Goal: Information Seeking & Learning: Learn about a topic

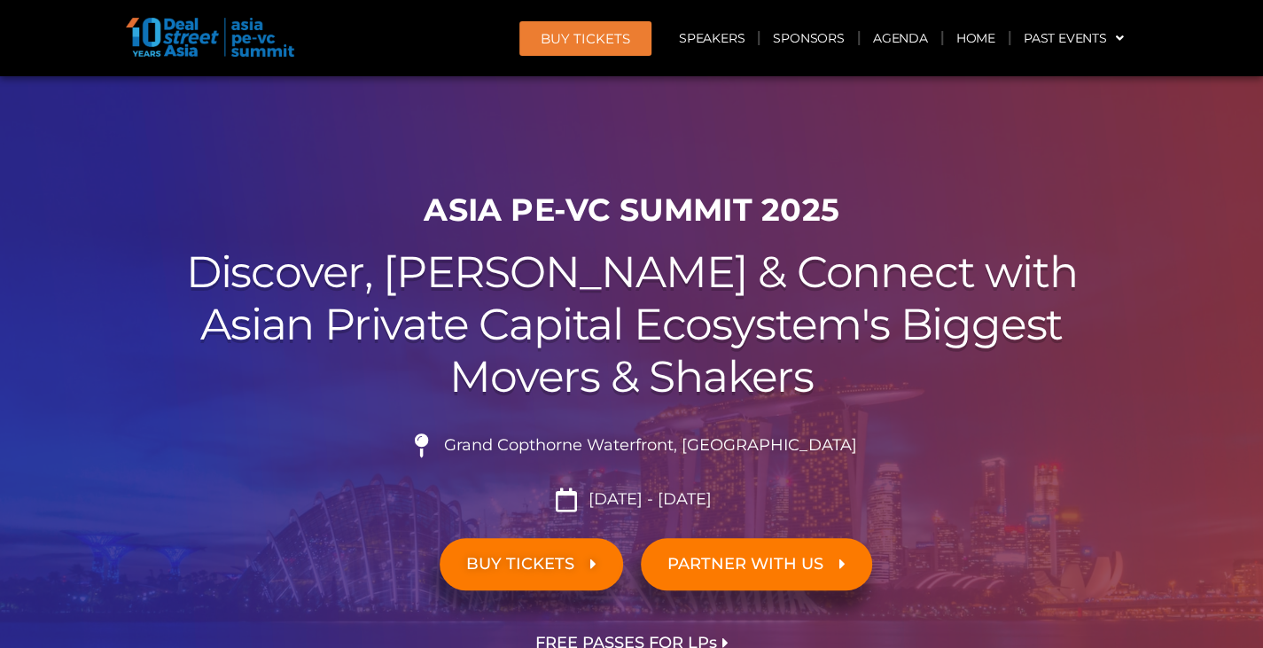
click at [781, 549] on link "PARTNER WITH US" at bounding box center [756, 564] width 231 height 52
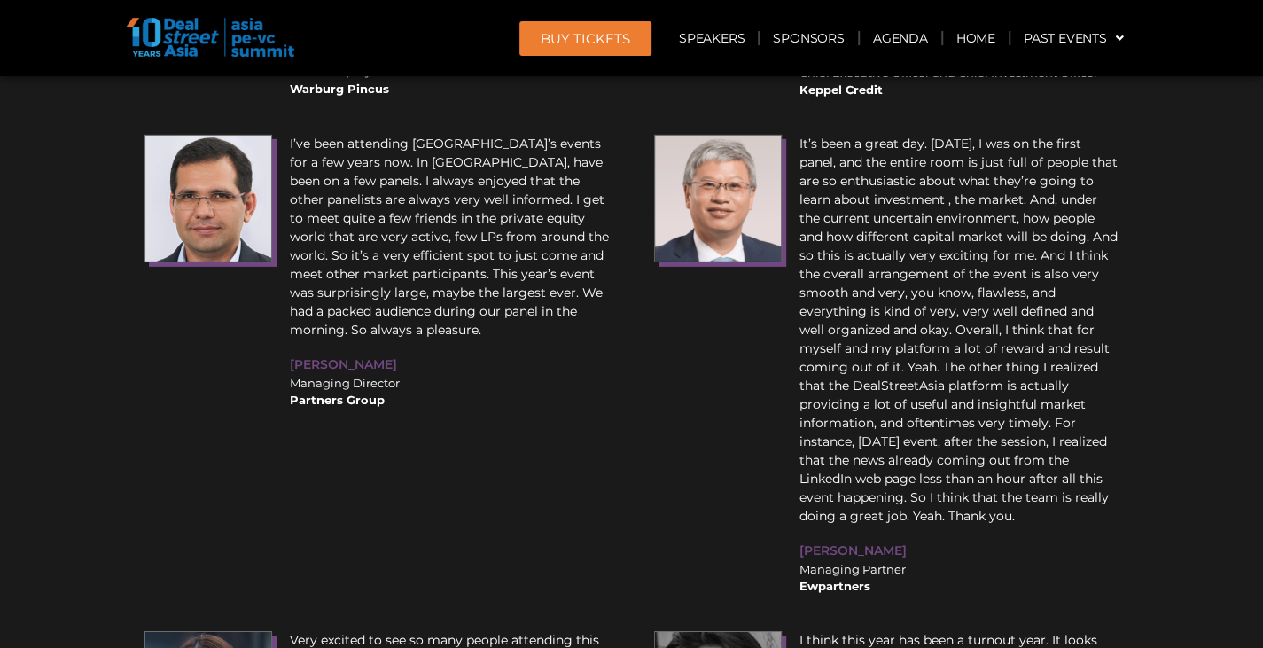
scroll to position [22148, 0]
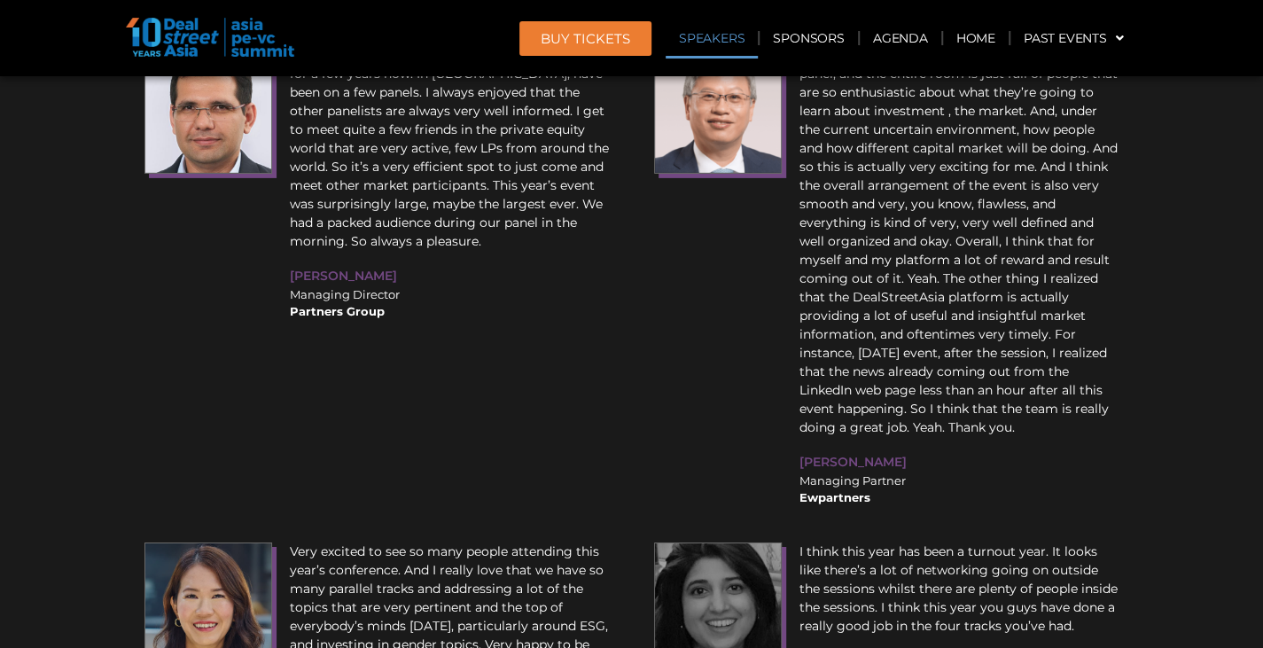
click at [709, 41] on link "Speakers" at bounding box center [711, 38] width 92 height 41
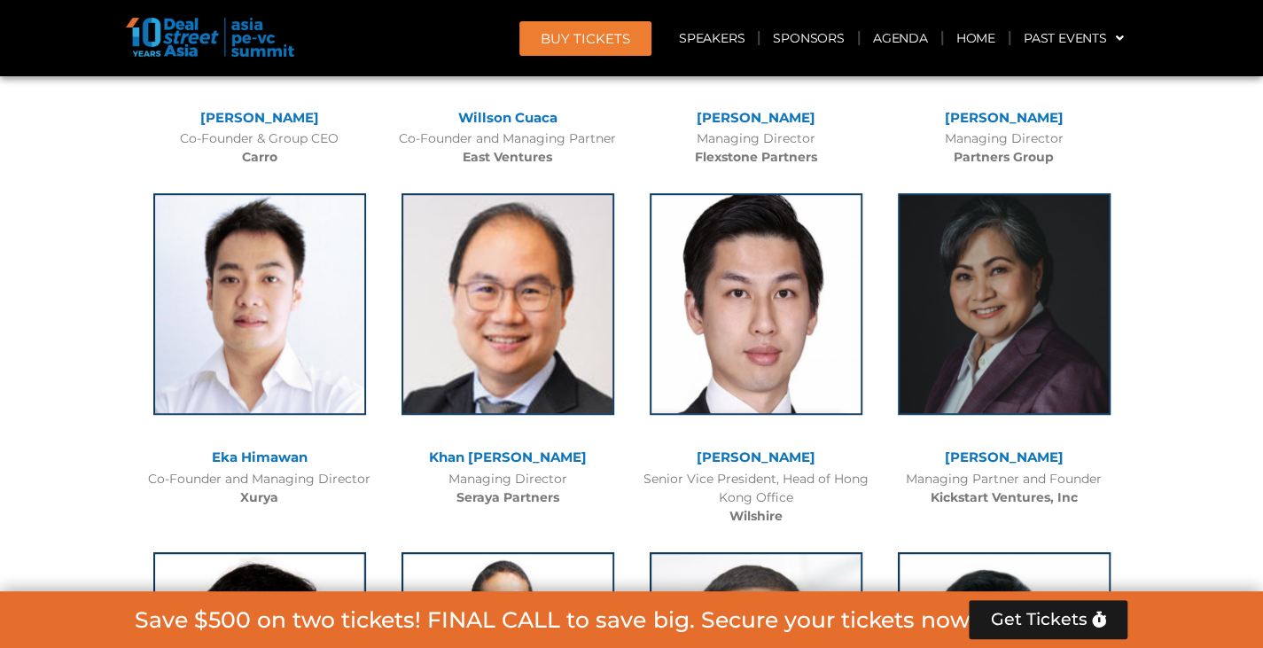
scroll to position [4196, 0]
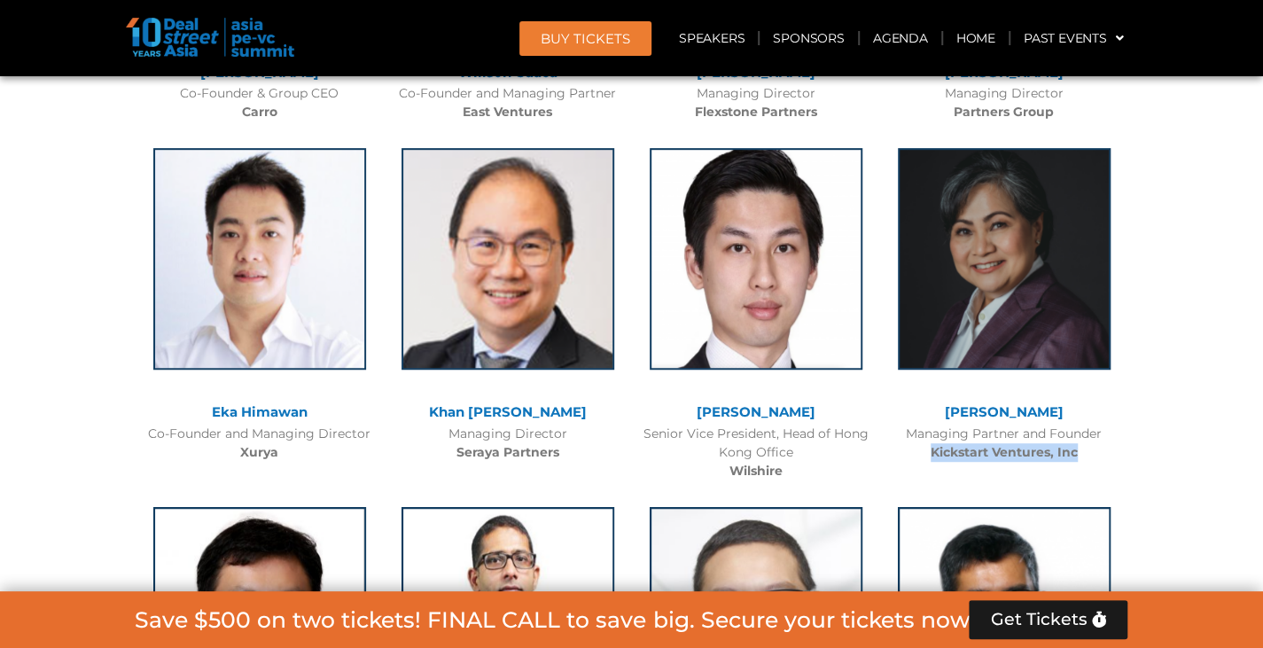
drag, startPoint x: 929, startPoint y: 451, endPoint x: 1078, endPoint y: 452, distance: 148.8
click at [1078, 452] on div "Managing Partner and Founder Kickstart Ventures, Inc" at bounding box center [1004, 442] width 230 height 37
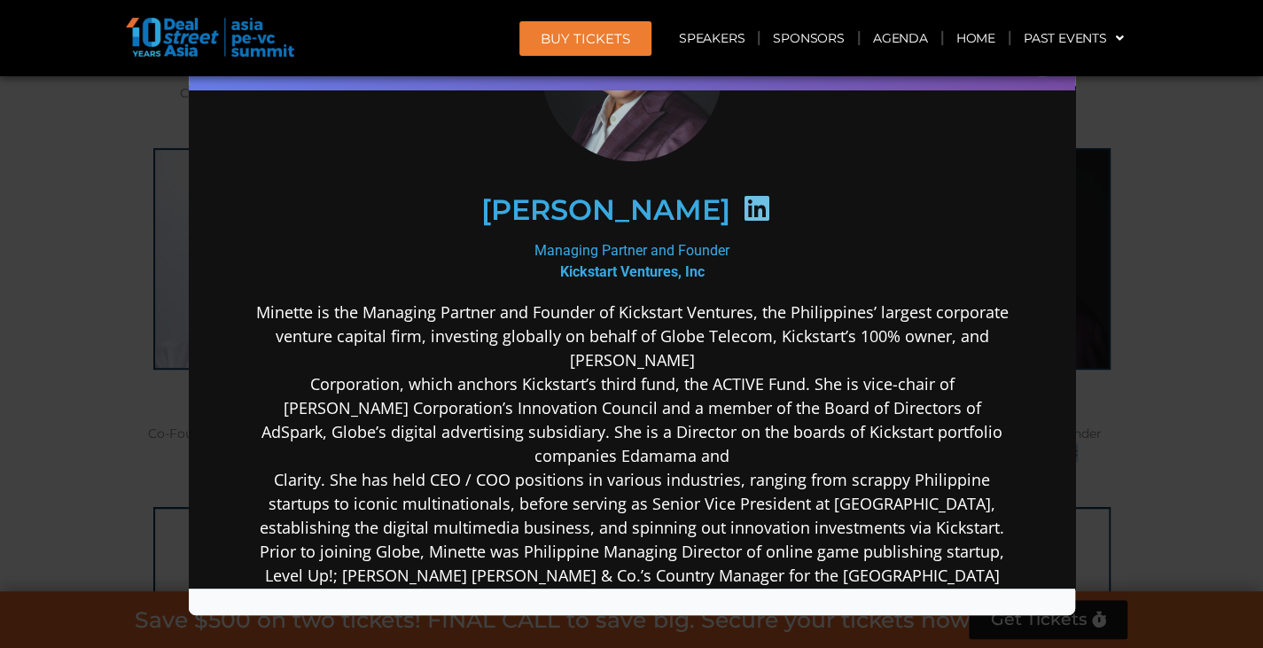
scroll to position [175, 0]
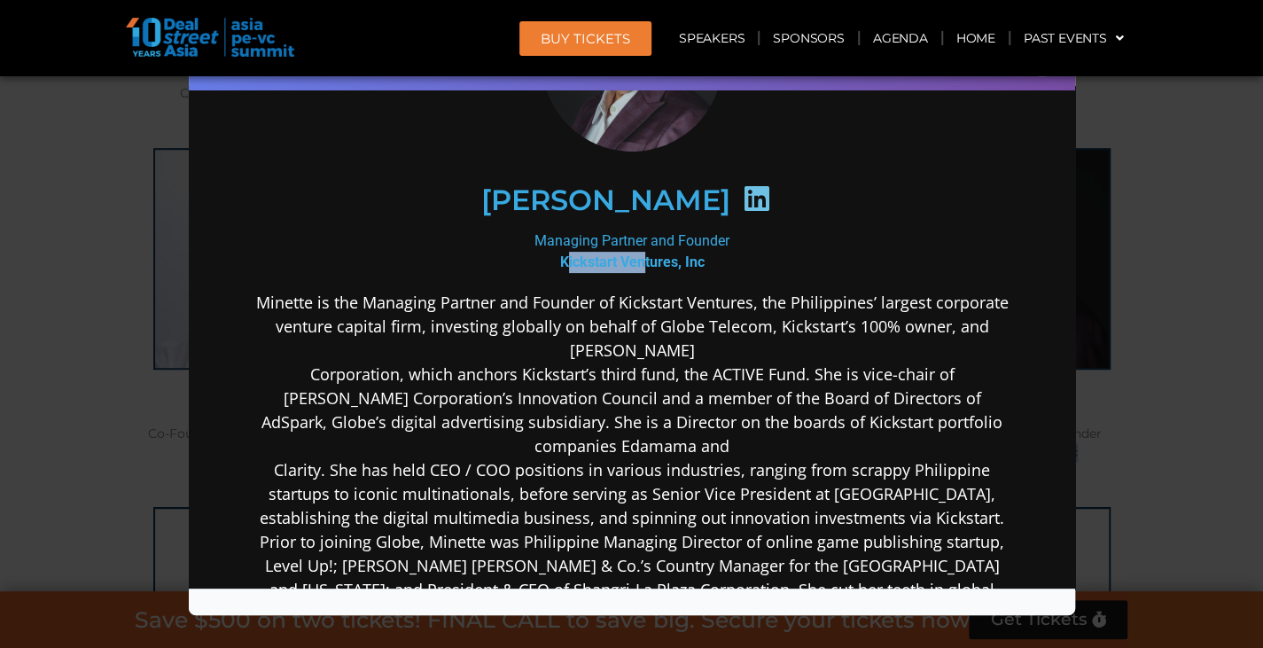
drag, startPoint x: 556, startPoint y: 261, endPoint x: 638, endPoint y: 247, distance: 82.7
click at [638, 247] on div "Managing Partner and Founder Kickstart Ventures, Inc" at bounding box center [630, 250] width 765 height 43
drag, startPoint x: 551, startPoint y: 260, endPoint x: 697, endPoint y: 259, distance: 146.2
click at [697, 259] on div "Managing Partner and Founder Kickstart Ventures, Inc" at bounding box center [630, 250] width 765 height 43
copy b "Kickstart Ventures, Inc"
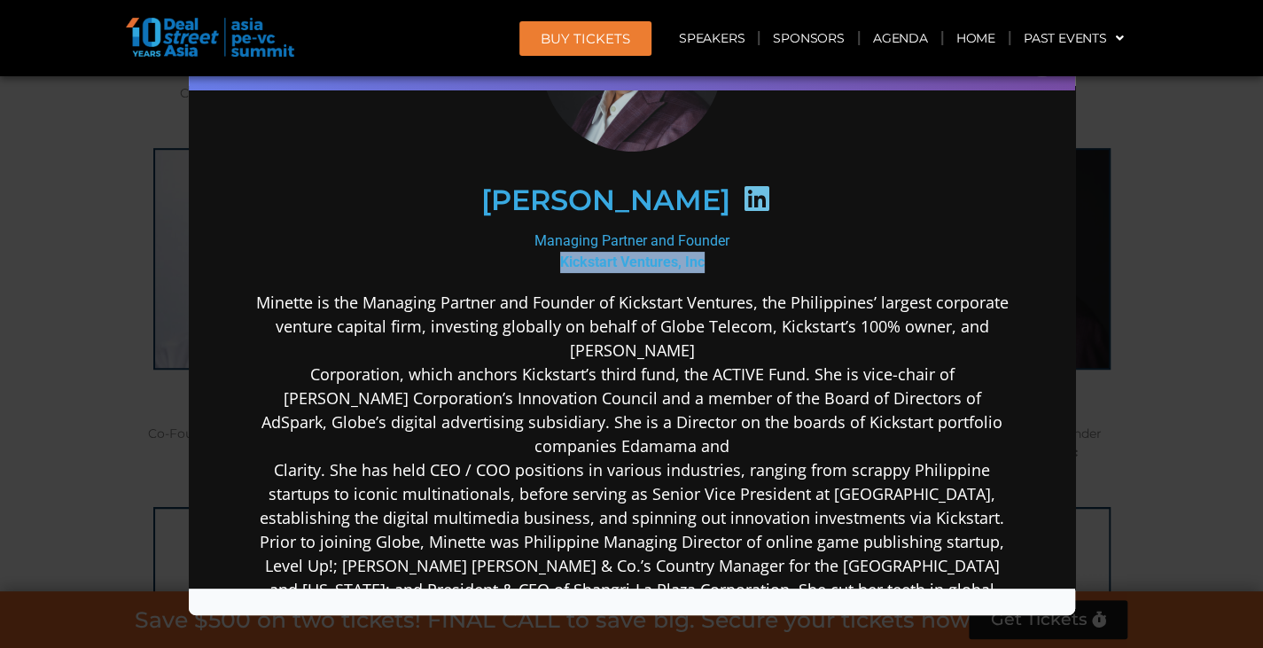
click at [1194, 208] on div "Speaker Profile ×" at bounding box center [631, 324] width 1263 height 648
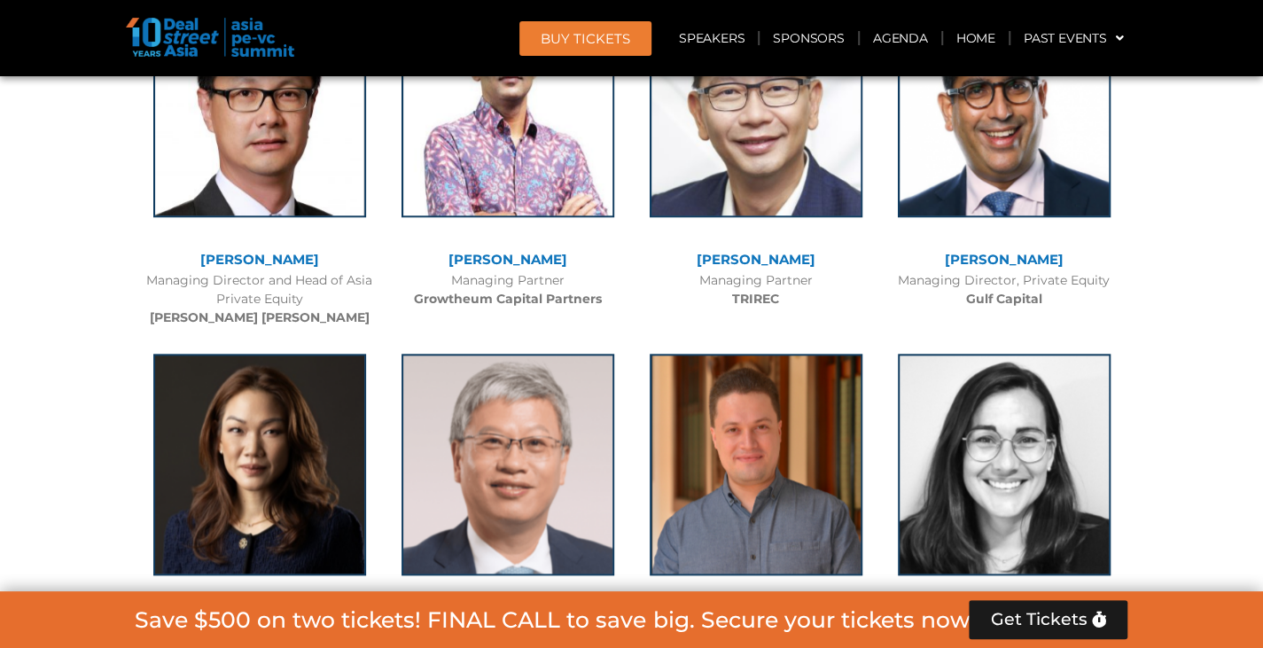
scroll to position [4729, 0]
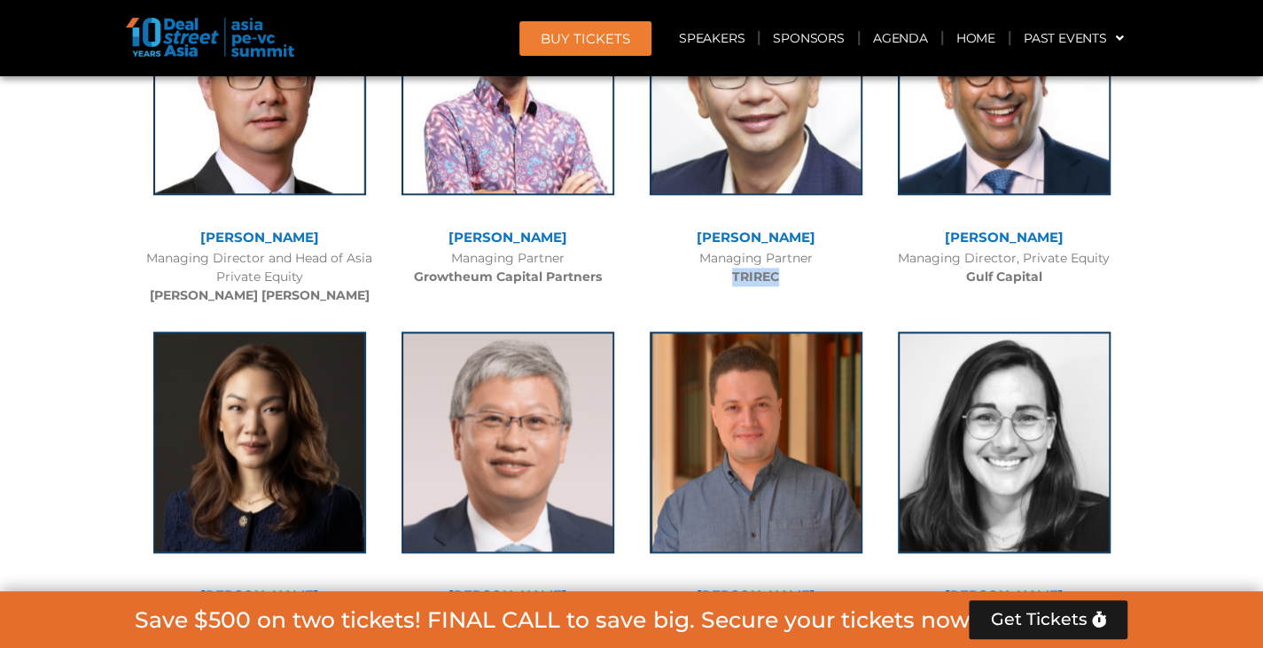
drag, startPoint x: 730, startPoint y: 276, endPoint x: 780, endPoint y: 274, distance: 49.6
click at [780, 274] on div "Managing Partner TRIREC" at bounding box center [756, 267] width 230 height 37
copy b "TRIREC"
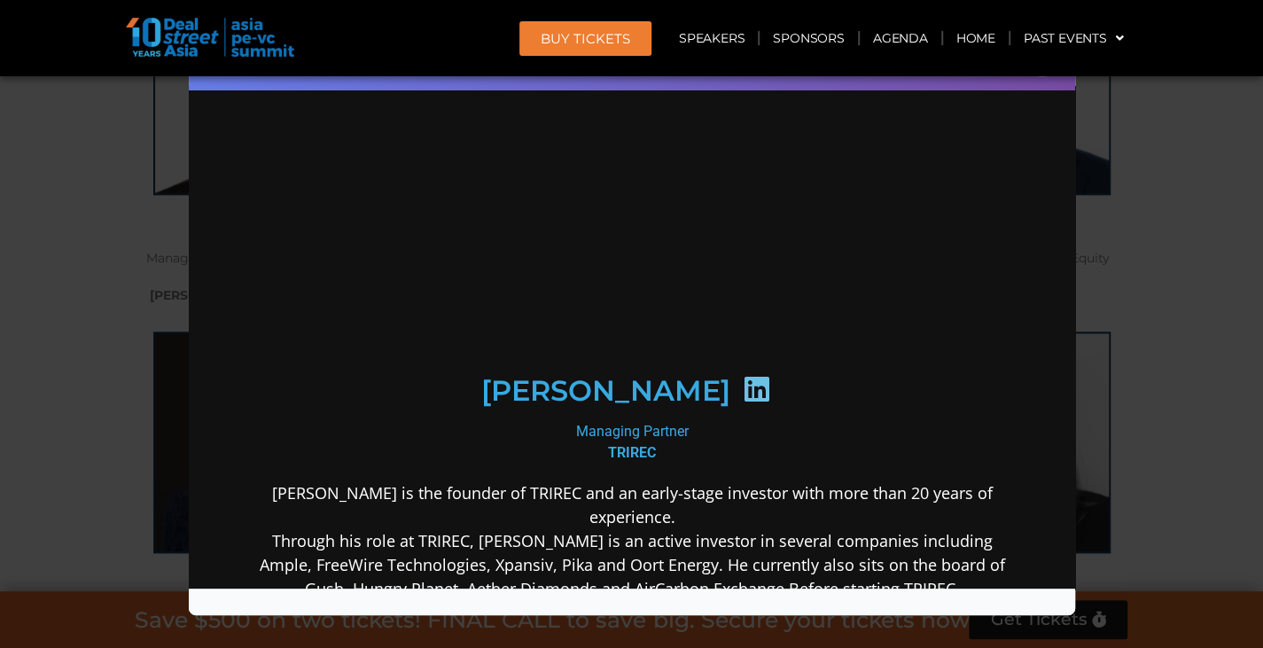
scroll to position [0, 0]
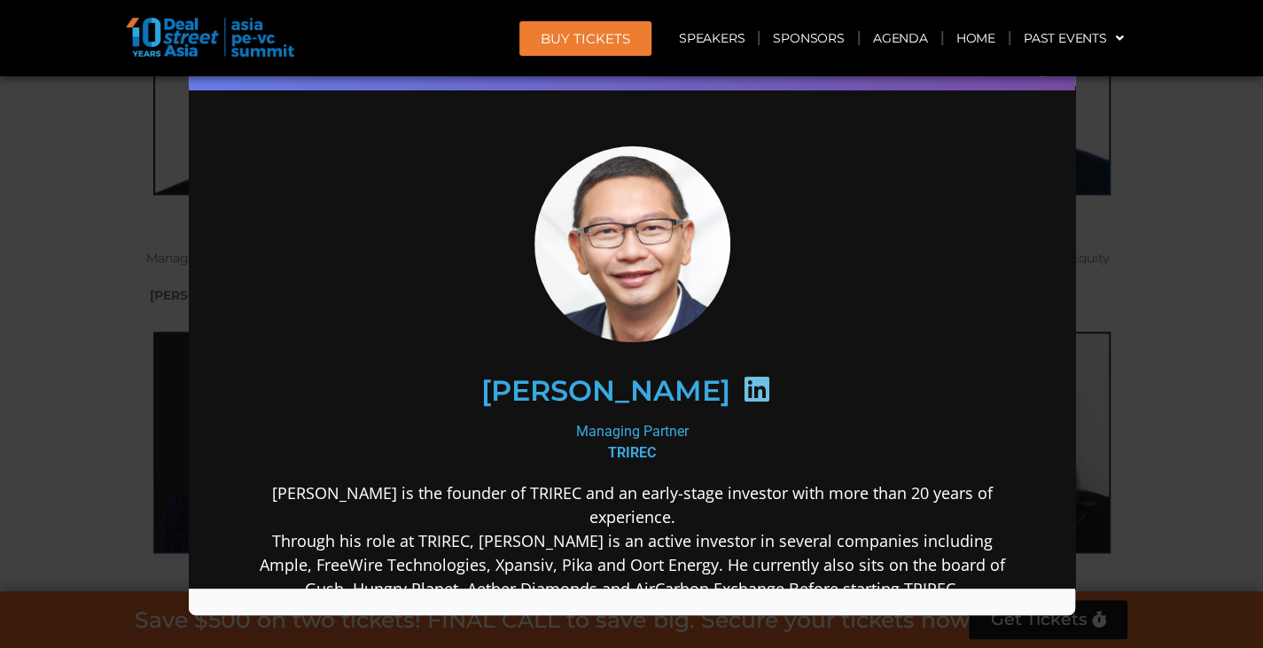
click at [611, 454] on b "TRIREC" at bounding box center [631, 451] width 48 height 17
copy b "TRIREC"
click at [1169, 181] on div "Speaker Profile ×" at bounding box center [631, 324] width 1263 height 648
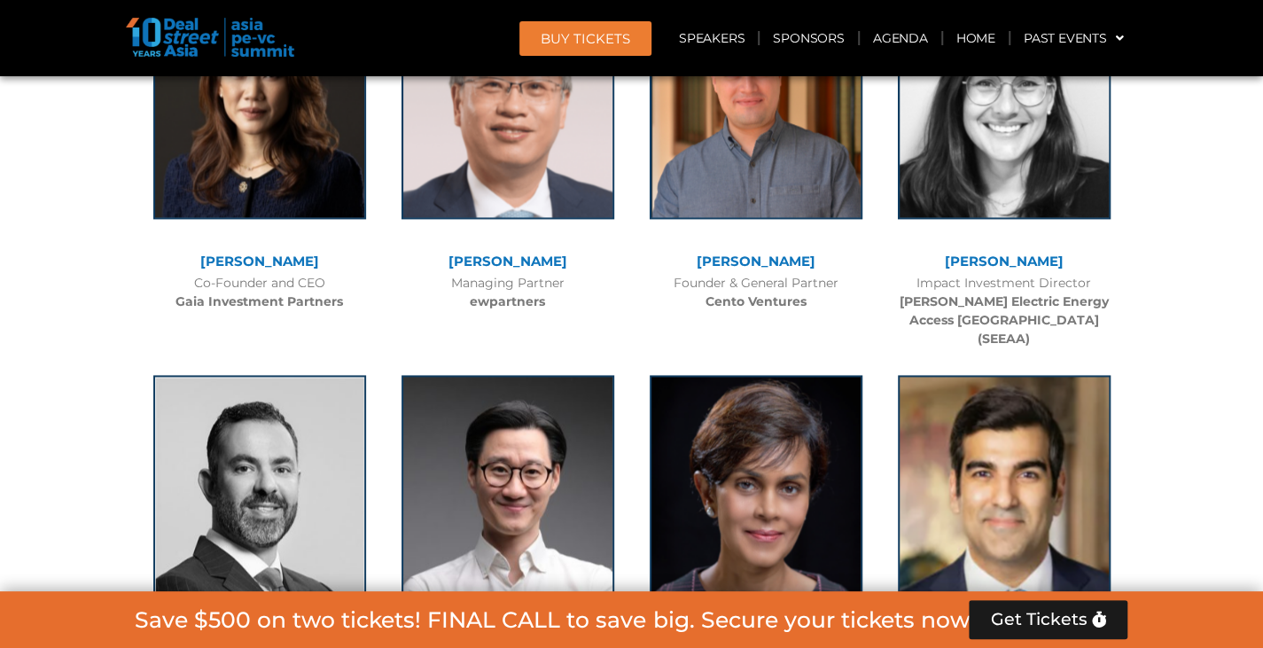
scroll to position [5085, 0]
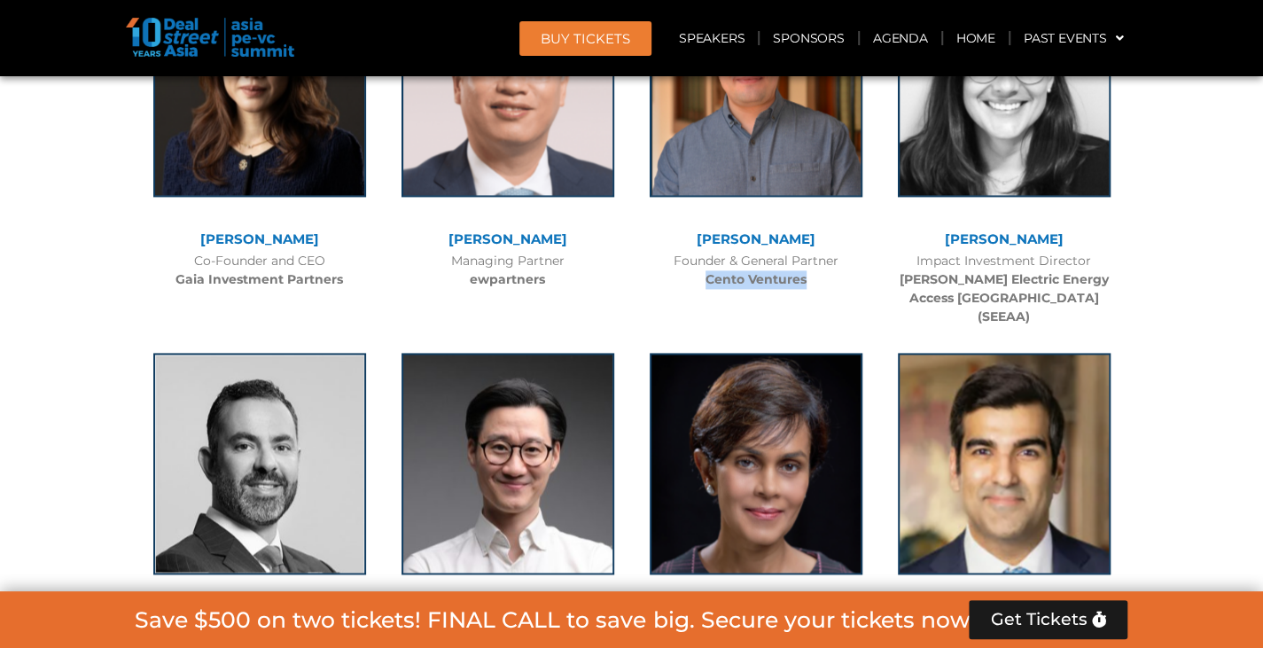
drag, startPoint x: 702, startPoint y: 279, endPoint x: 812, endPoint y: 276, distance: 110.8
click at [812, 276] on div "Founder & General Partner Cento Ventures" at bounding box center [756, 270] width 230 height 37
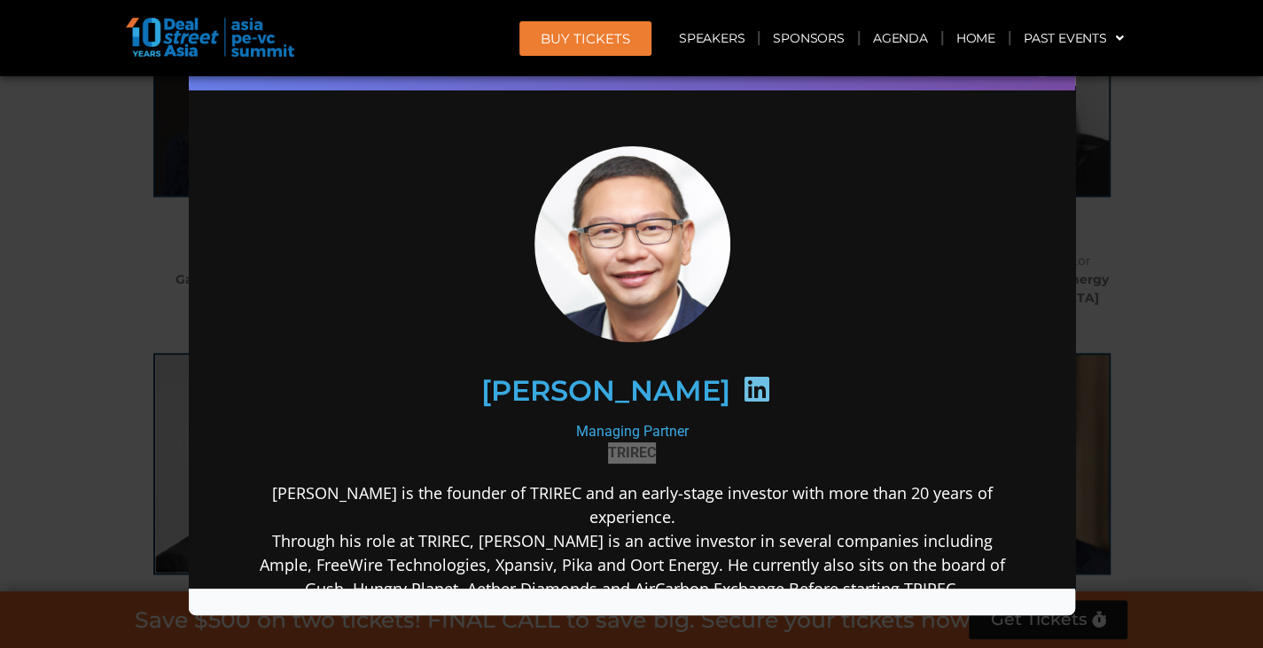
copy b "Cento Ventures"
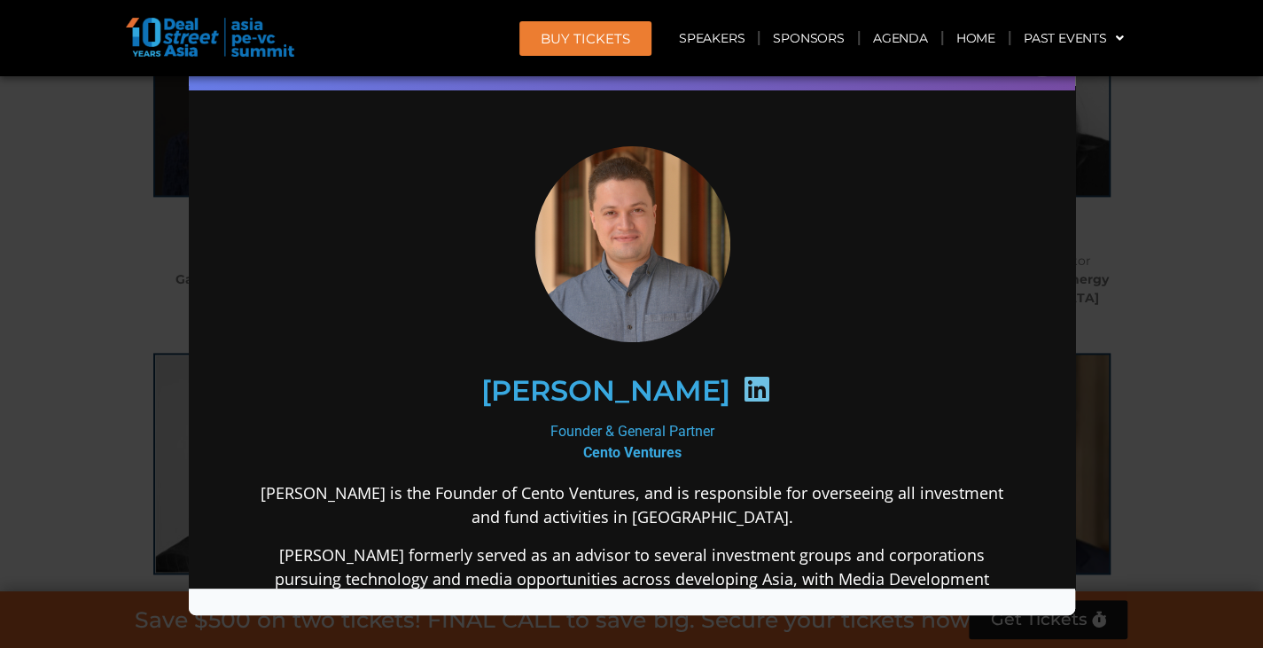
scroll to position [0, 0]
drag, startPoint x: 574, startPoint y: 451, endPoint x: 682, endPoint y: 453, distance: 108.1
click at [682, 453] on div "Founder & General Partner Cento Ventures" at bounding box center [630, 441] width 765 height 43
copy b "Cento Ventures"
click at [1193, 221] on div "Speaker Profile ×" at bounding box center [631, 324] width 1263 height 648
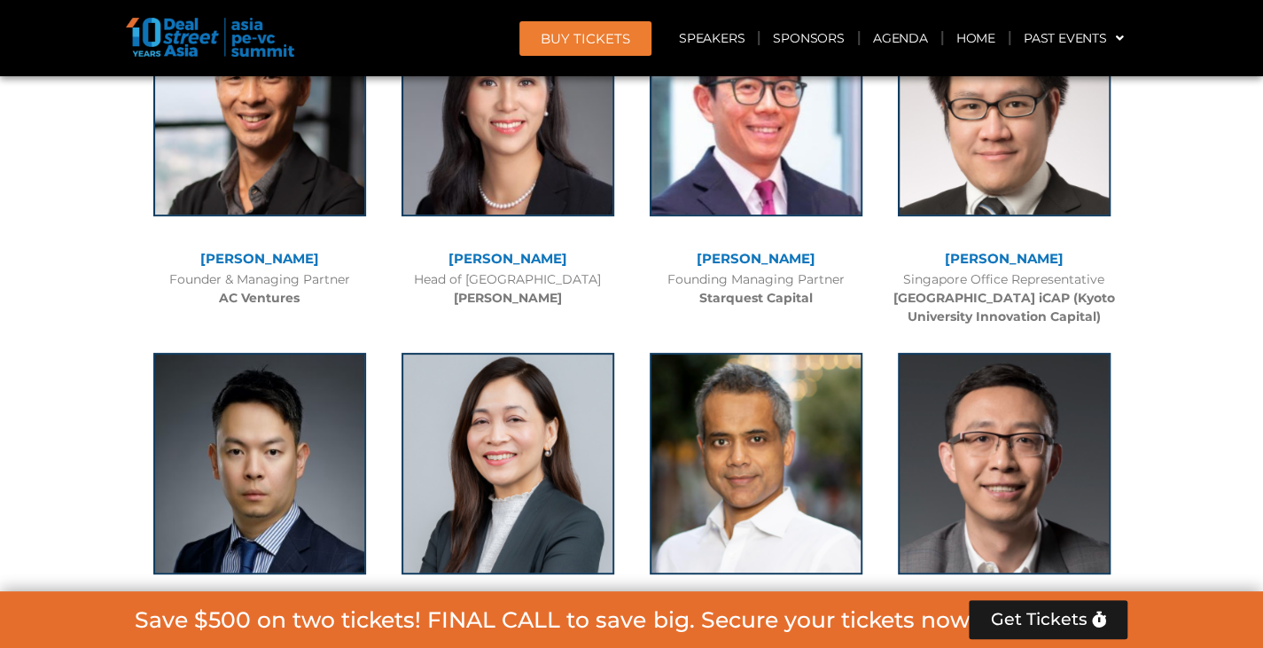
scroll to position [7633, 0]
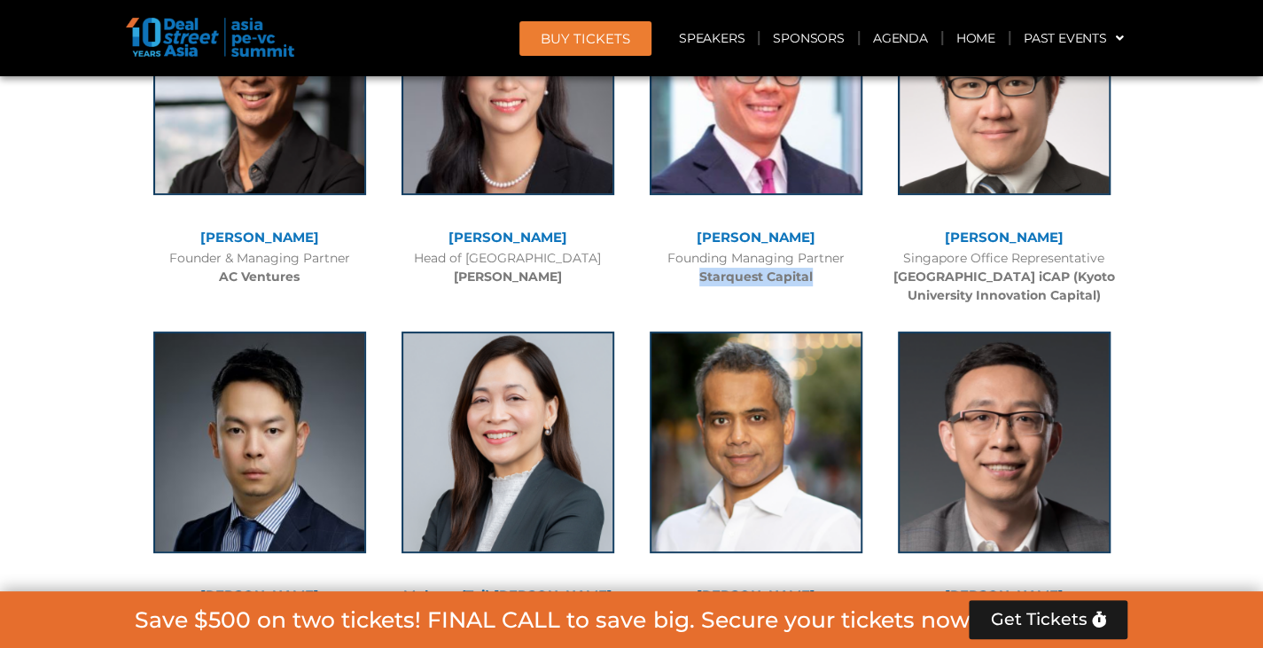
drag, startPoint x: 694, startPoint y: 215, endPoint x: 816, endPoint y: 214, distance: 122.3
click at [816, 249] on div "Founding Managing Partner Starquest Capital" at bounding box center [756, 267] width 230 height 37
copy b "Starquest Capital"
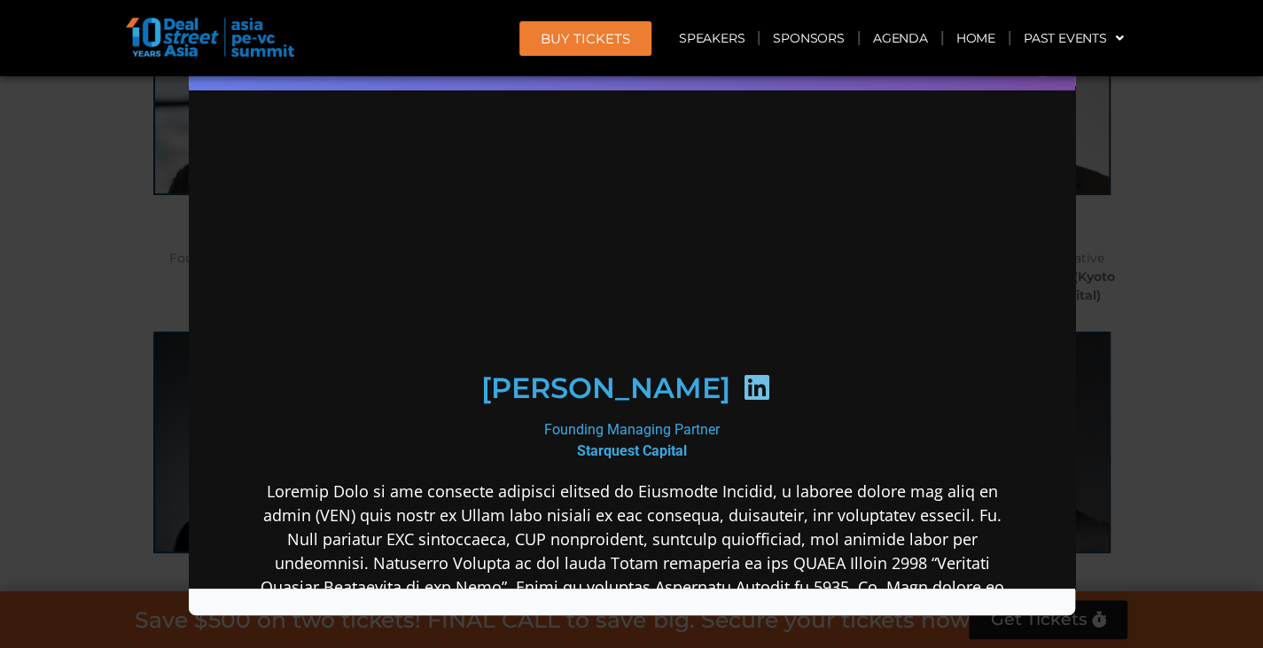
scroll to position [0, 0]
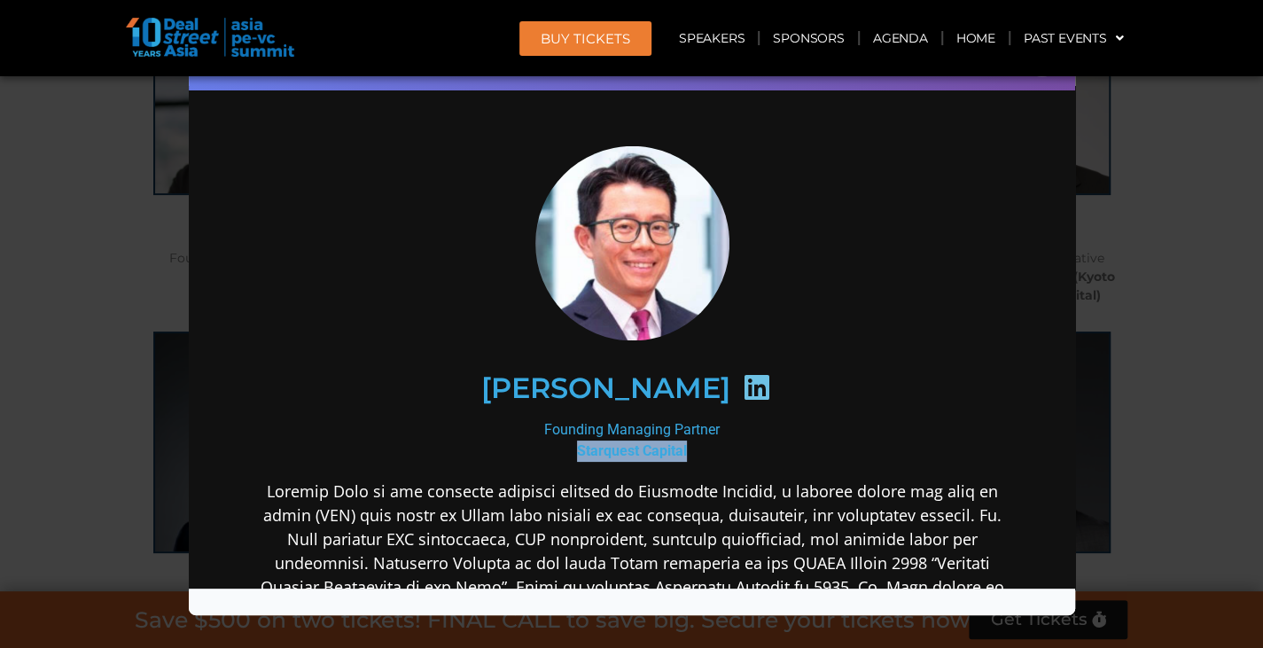
drag, startPoint x: 568, startPoint y: 448, endPoint x: 683, endPoint y: 446, distance: 115.2
click at [683, 446] on div "Founding Managing Partner Starquest Capital" at bounding box center [630, 439] width 765 height 43
copy b "Starquest Capital"
click at [1169, 186] on div "Speaker Profile ×" at bounding box center [631, 324] width 1263 height 648
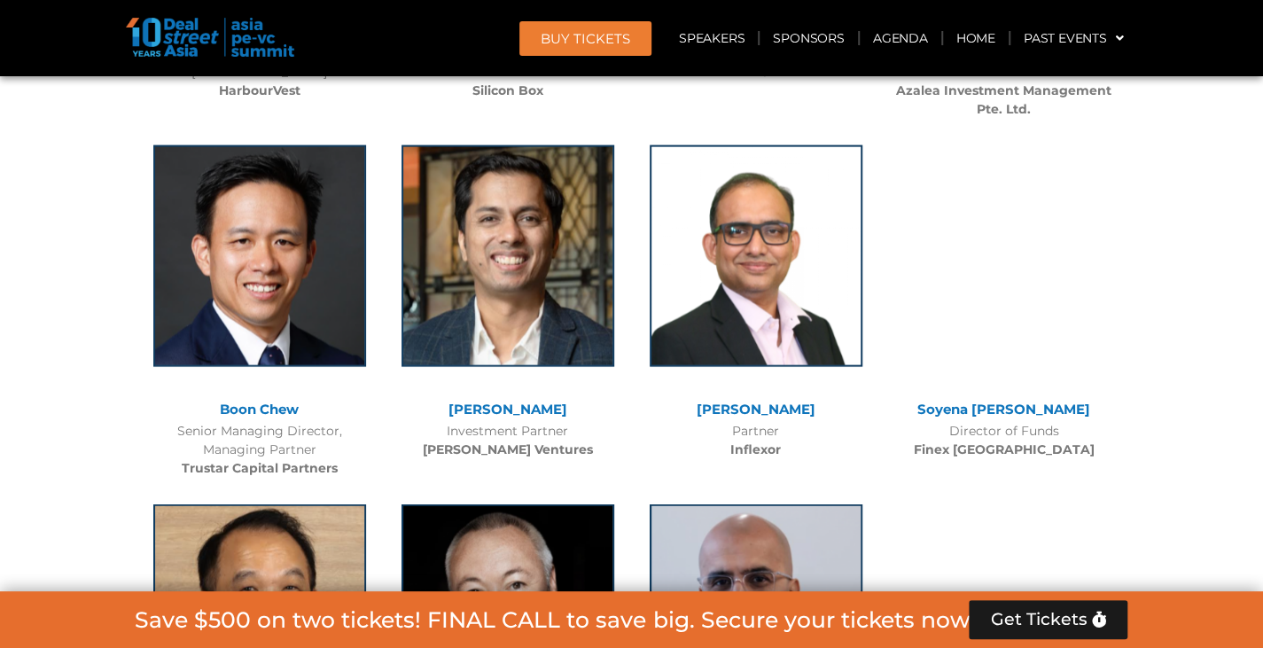
scroll to position [9703, 0]
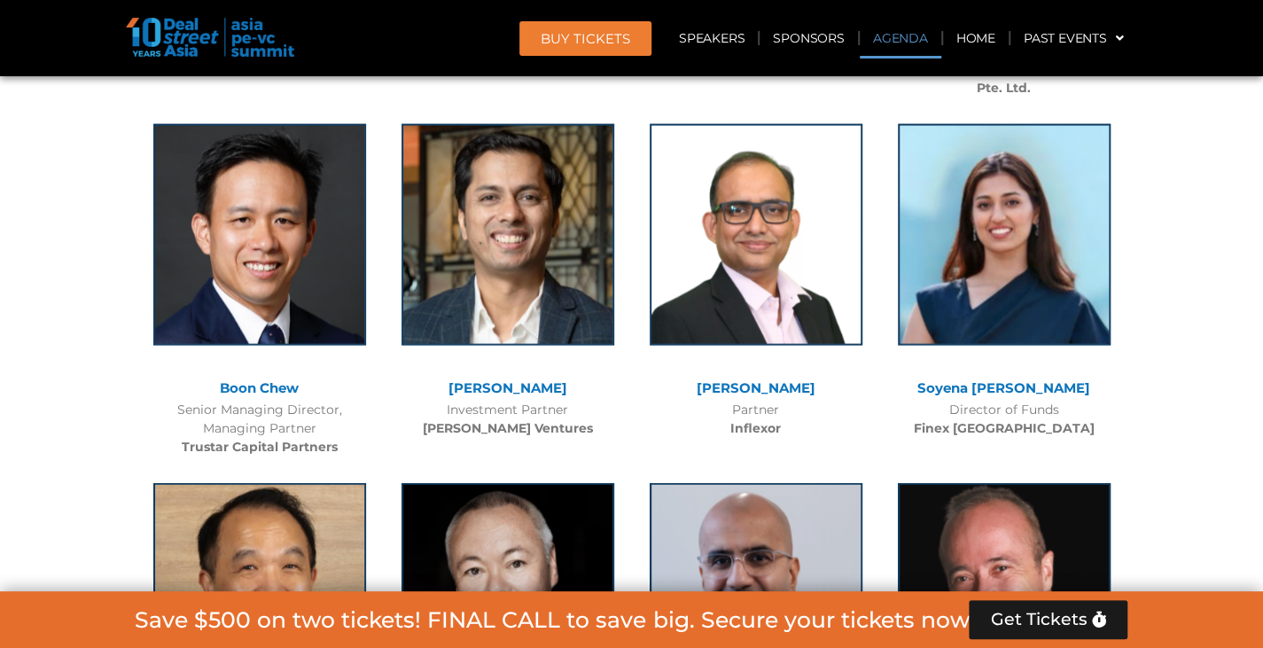
click at [893, 45] on link "Agenda" at bounding box center [900, 38] width 82 height 41
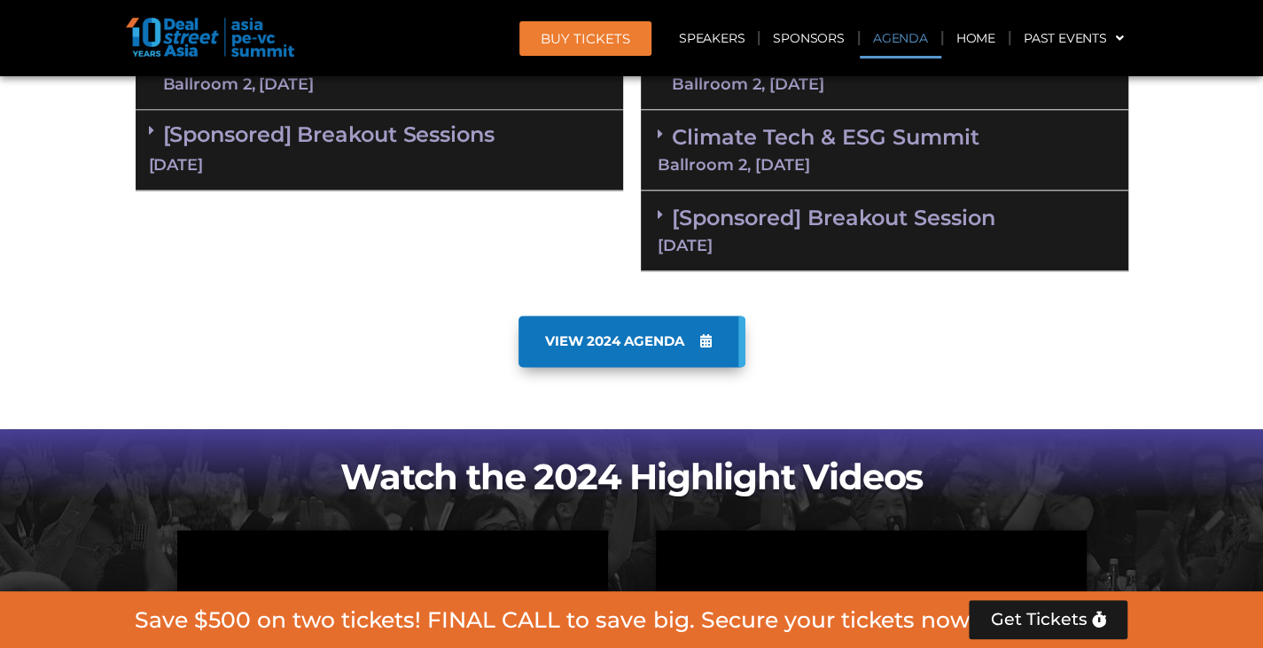
scroll to position [927, 0]
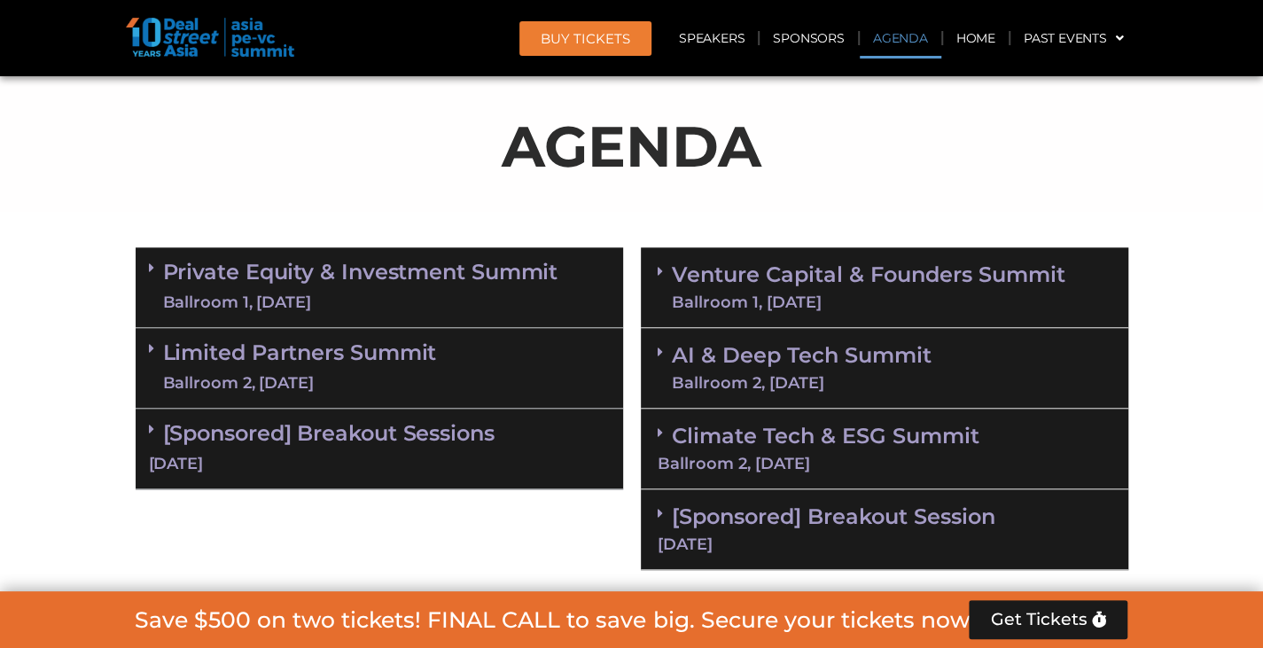
click at [324, 269] on link "Private Equity & Investment Summit Ballroom 1, [DATE]" at bounding box center [360, 286] width 395 height 53
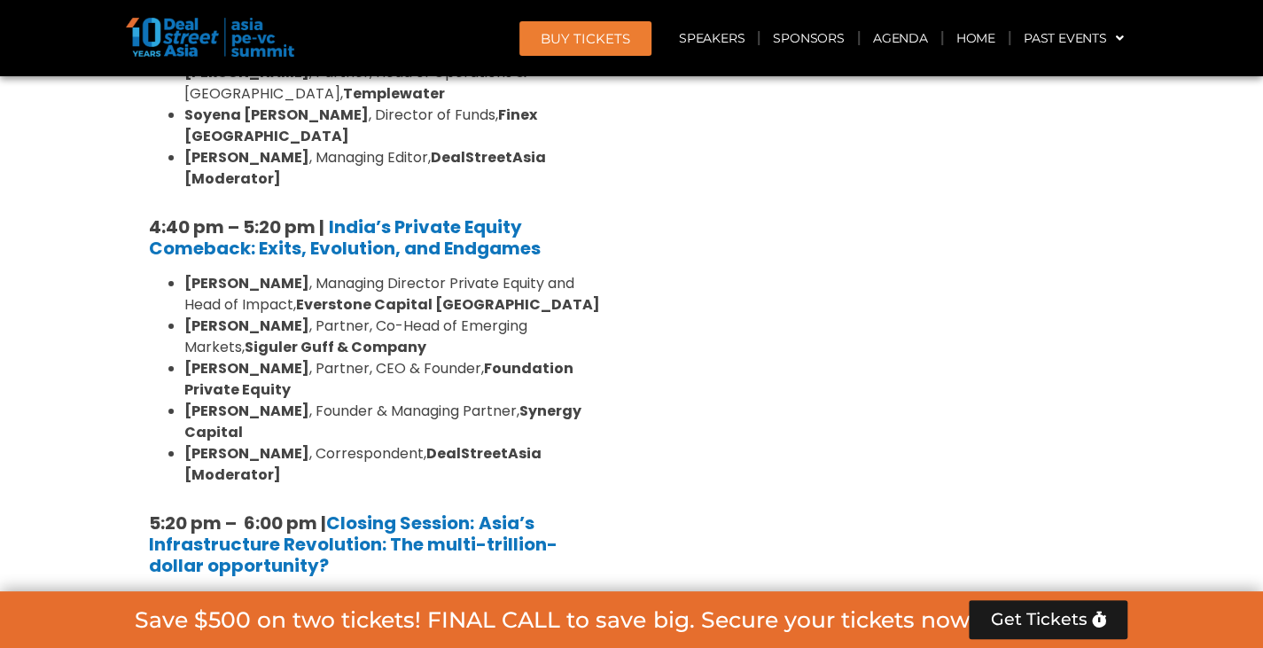
scroll to position [3560, 0]
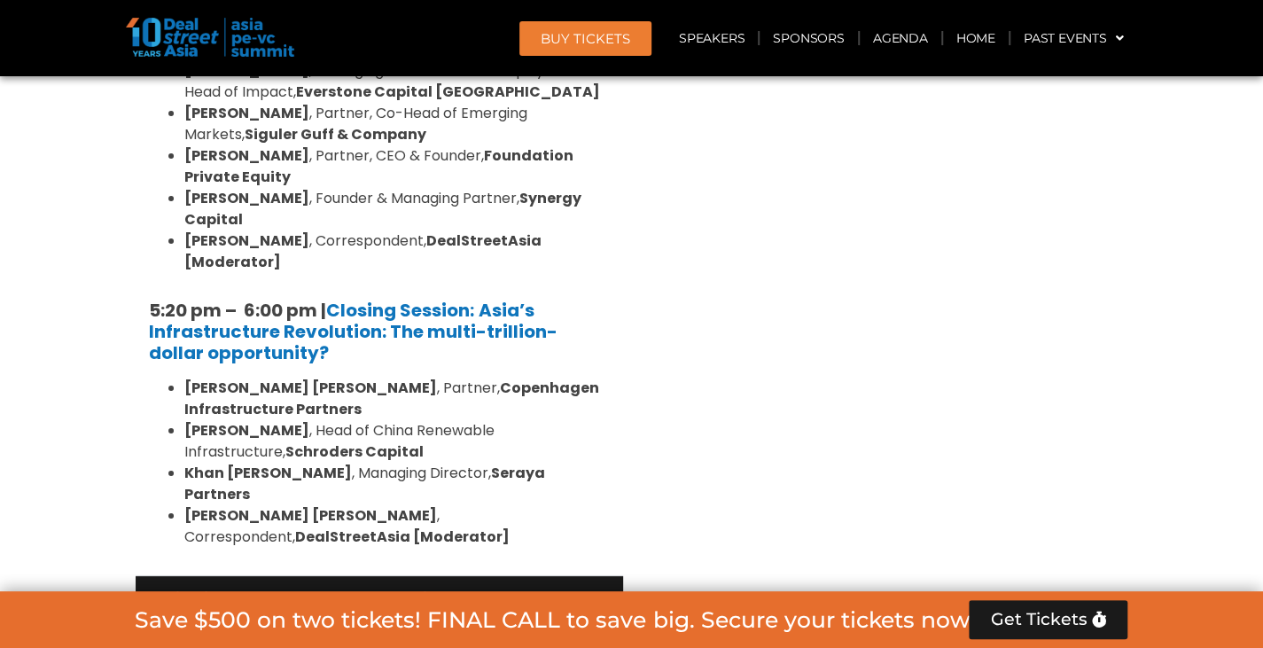
click at [353, 620] on div "Ballroom 2, [DATE]" at bounding box center [300, 631] width 274 height 22
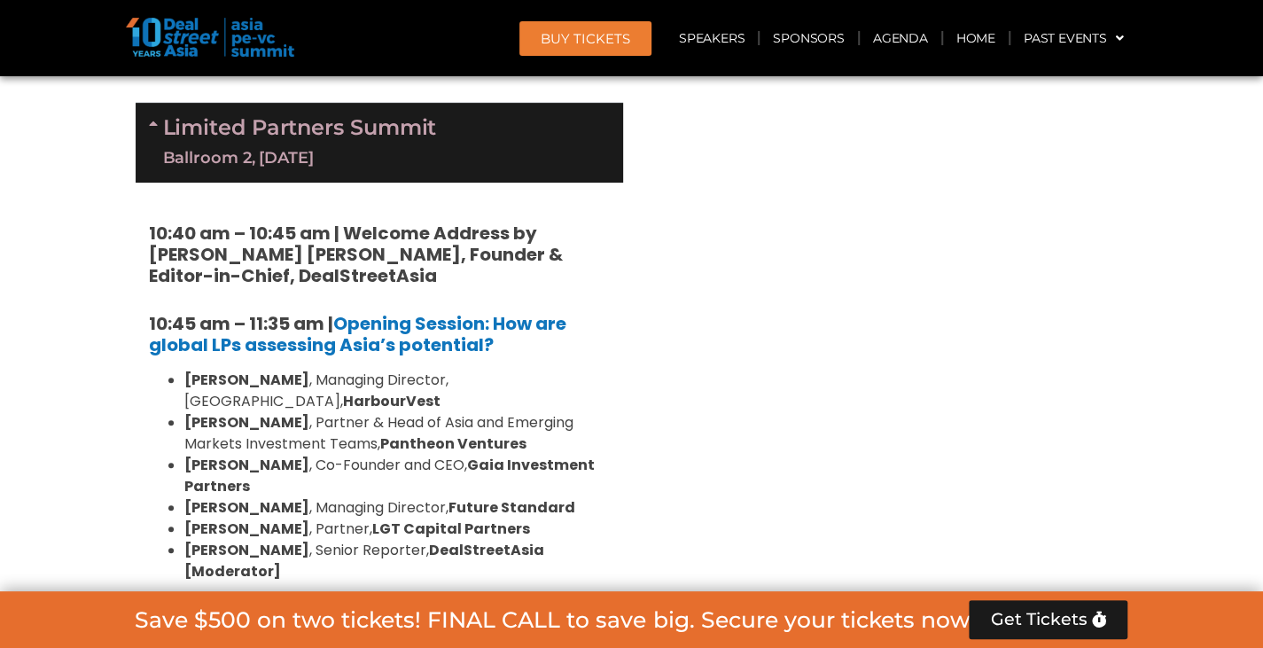
scroll to position [0, 0]
